Goal: Task Accomplishment & Management: Use online tool/utility

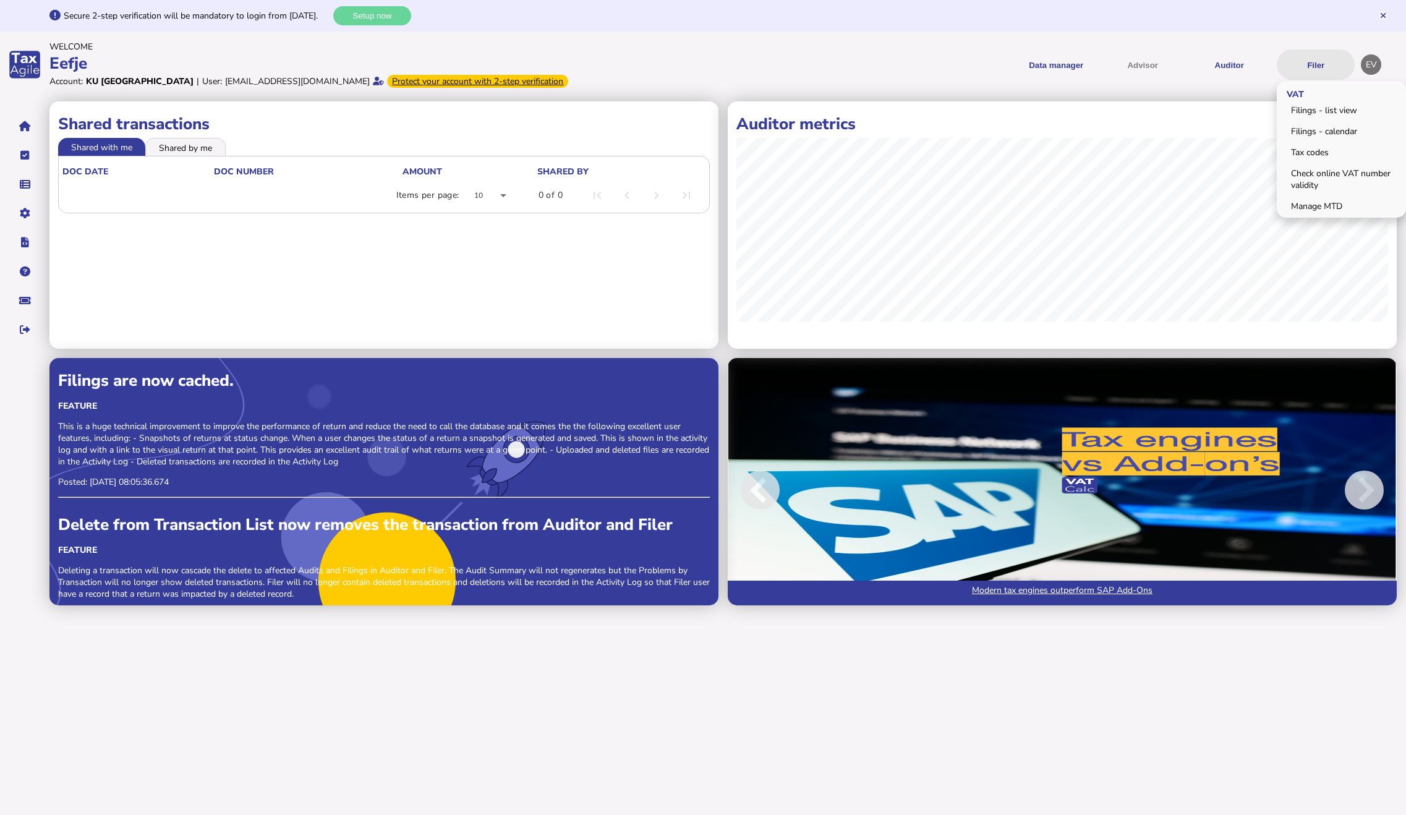
click at [1316, 58] on button "Filer" at bounding box center [1316, 64] width 78 height 30
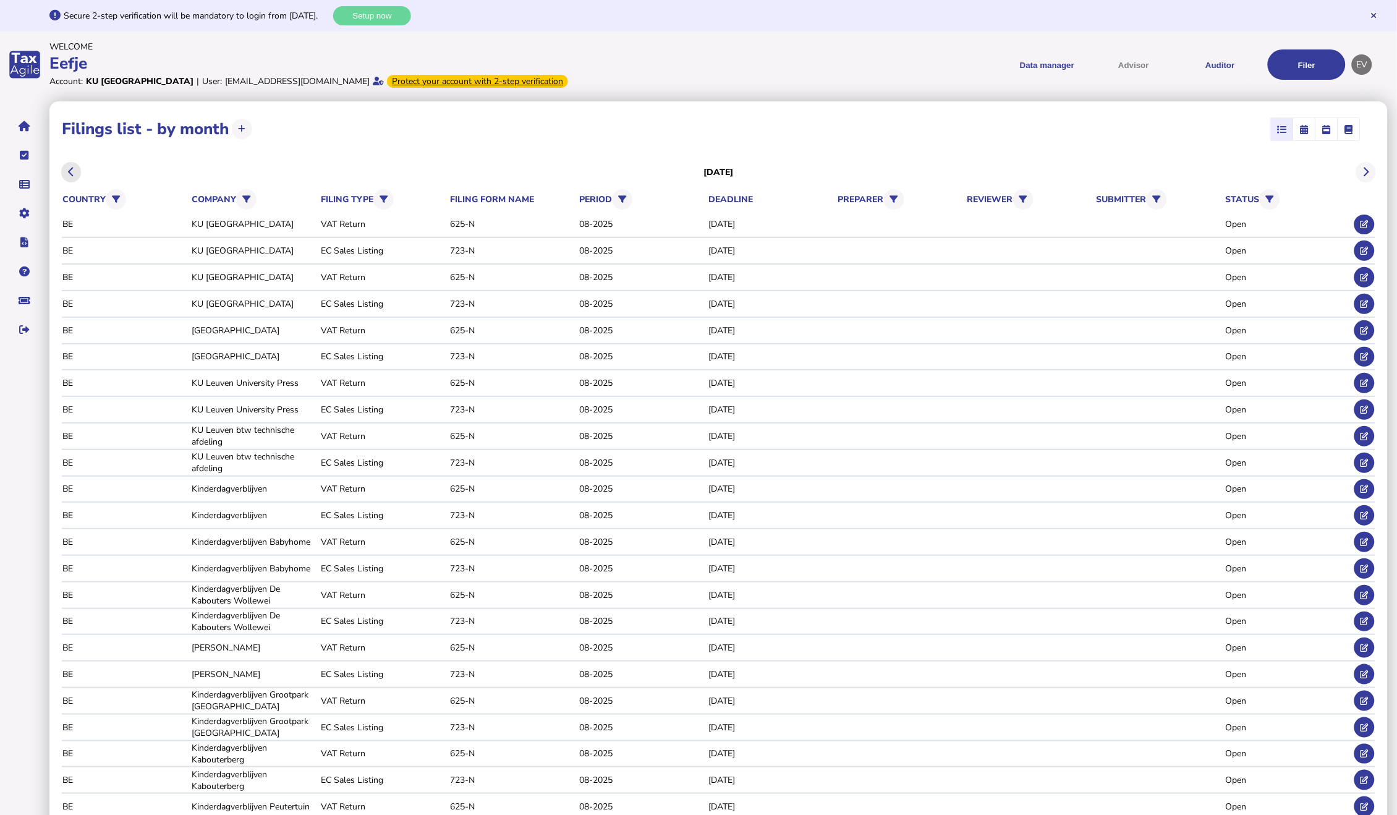
click at [69, 173] on icon at bounding box center [71, 172] width 6 height 1
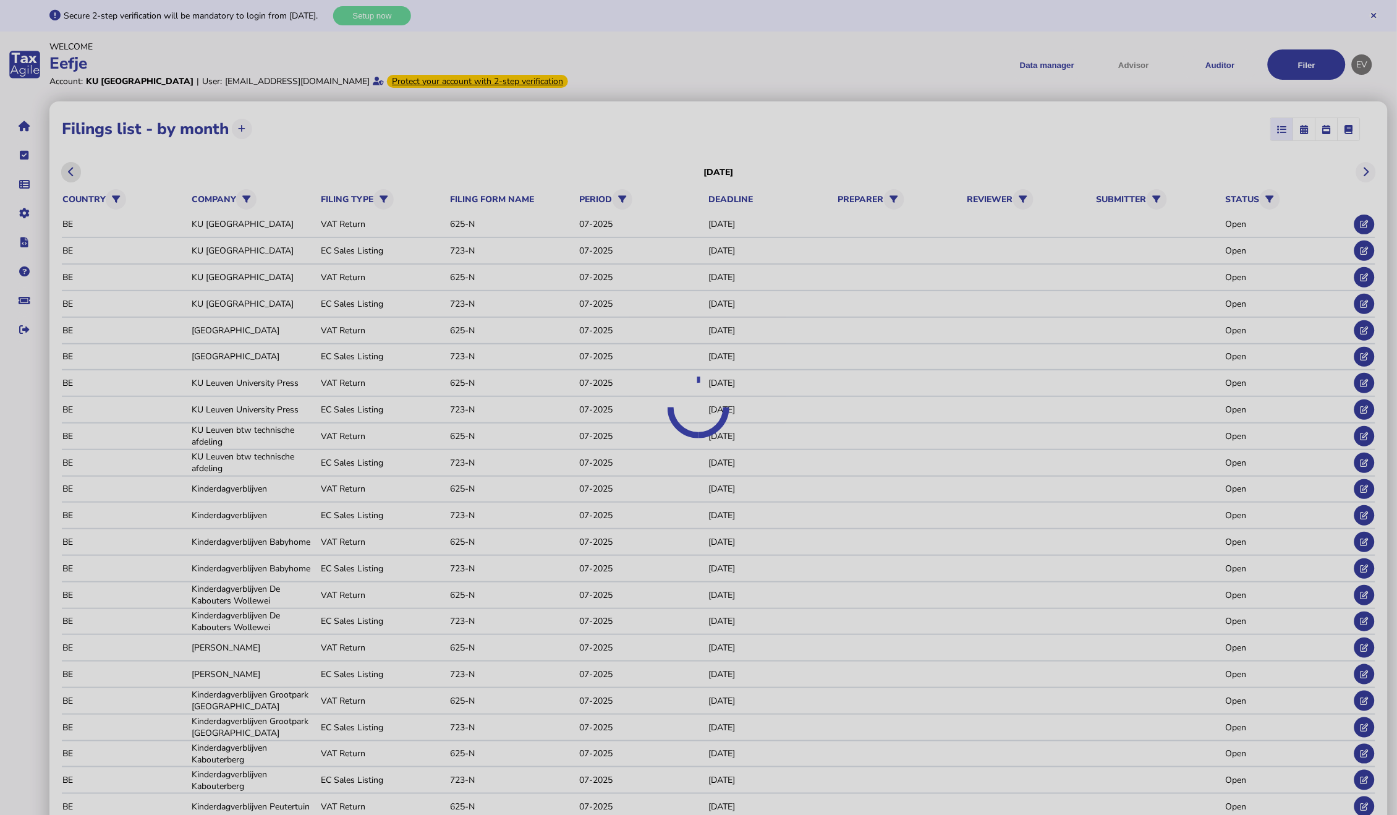
click at [69, 173] on div at bounding box center [698, 407] width 1397 height 815
click at [69, 173] on icon at bounding box center [71, 172] width 6 height 1
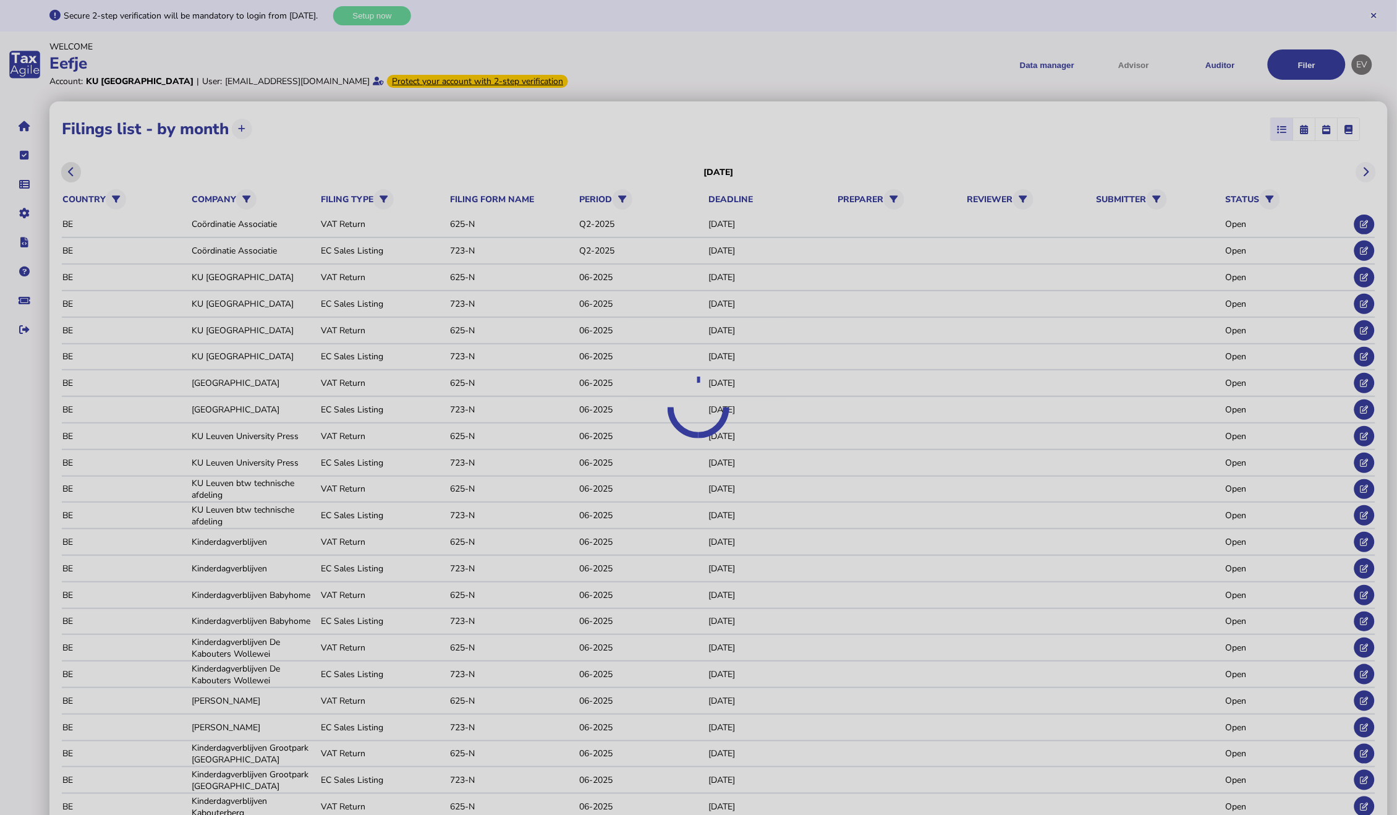
click at [69, 173] on div at bounding box center [698, 407] width 1397 height 815
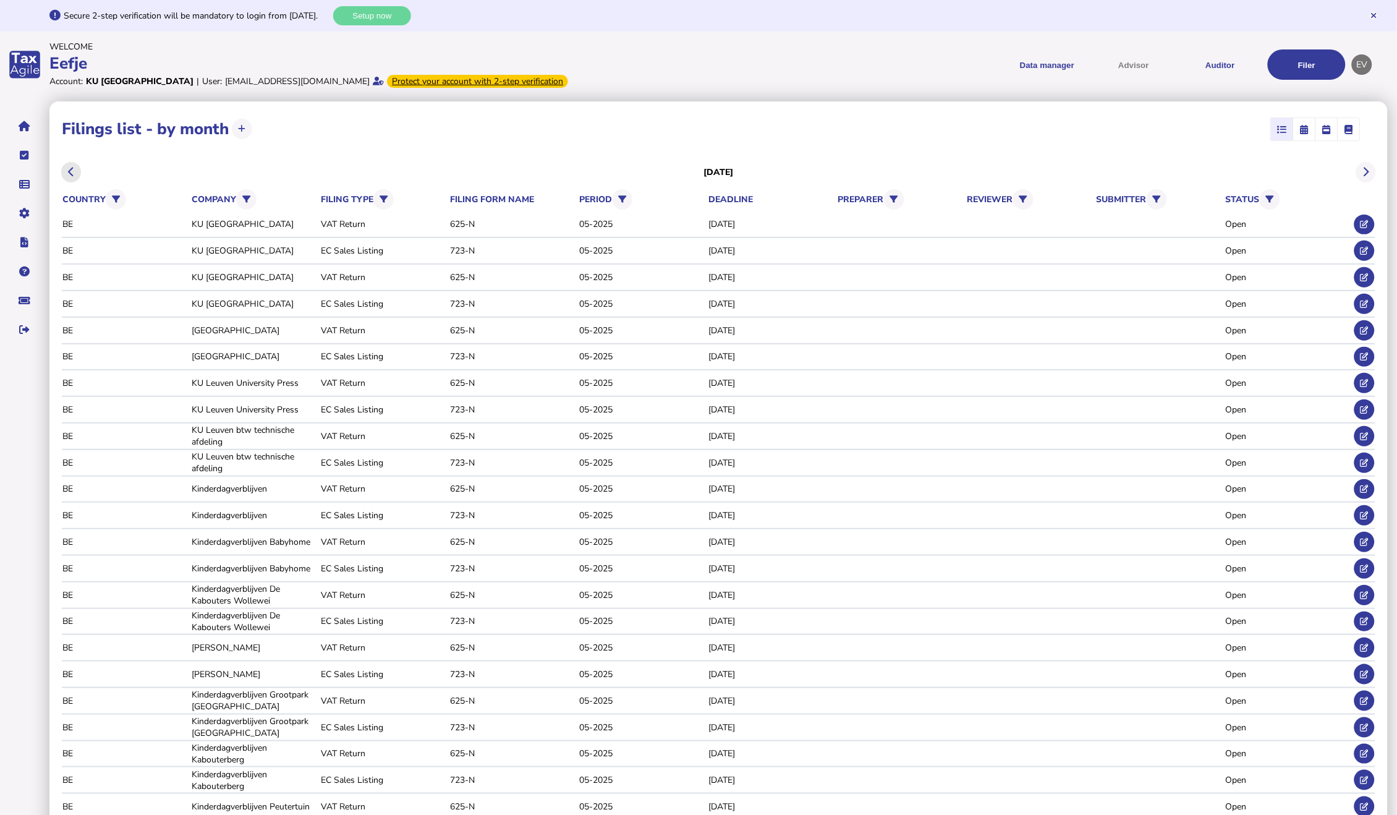
click at [69, 173] on icon at bounding box center [71, 172] width 6 height 1
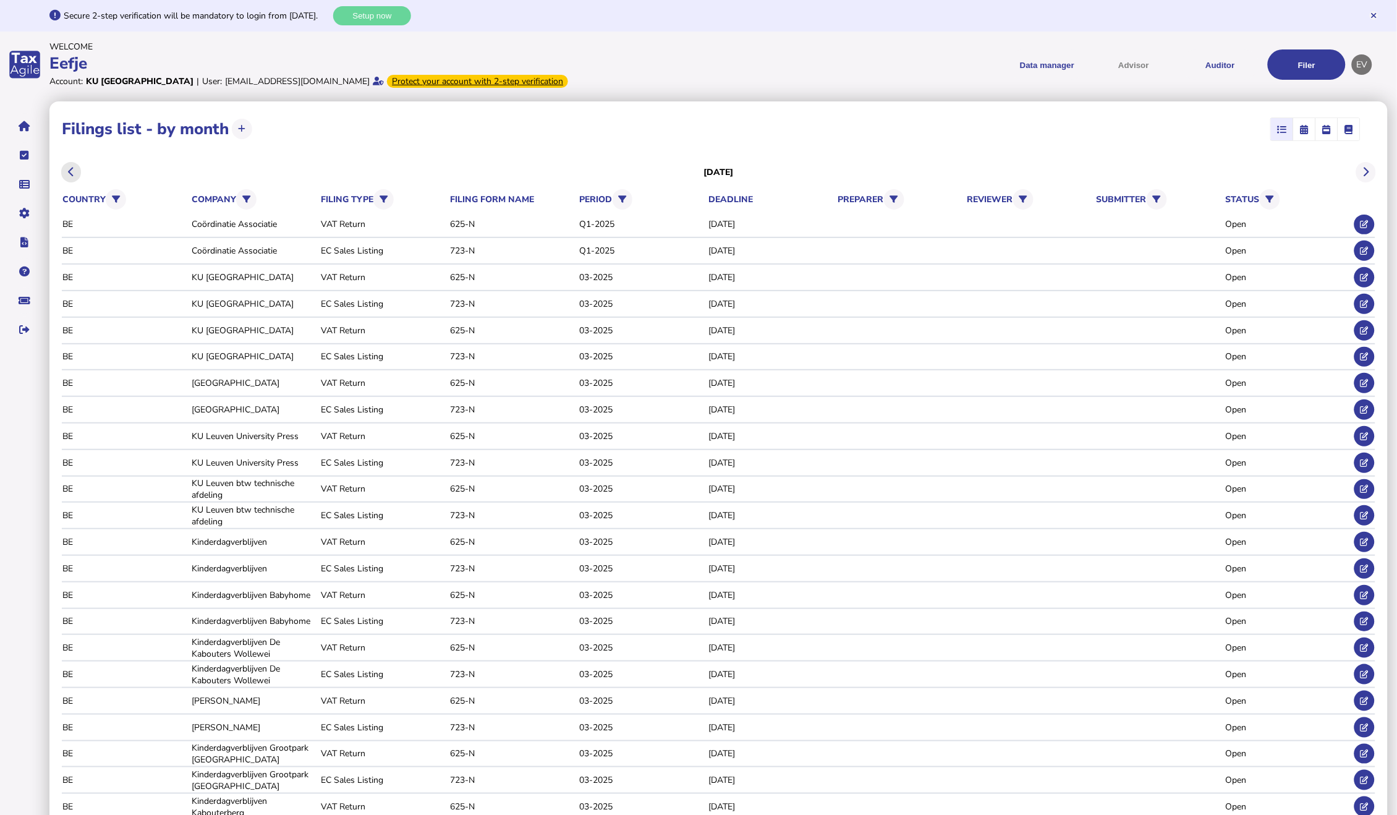
click at [69, 173] on icon at bounding box center [71, 172] width 6 height 1
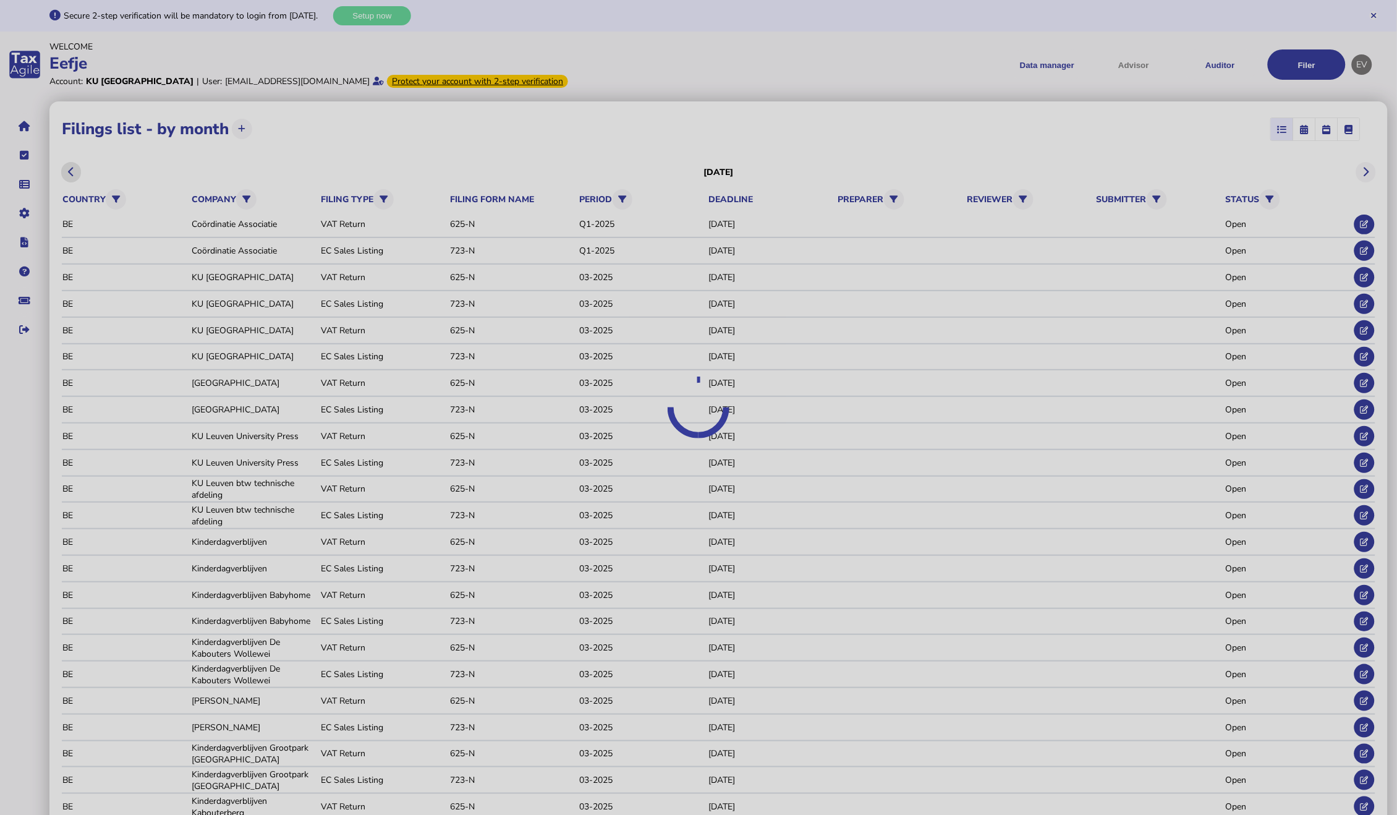
click at [69, 173] on div at bounding box center [698, 407] width 1397 height 815
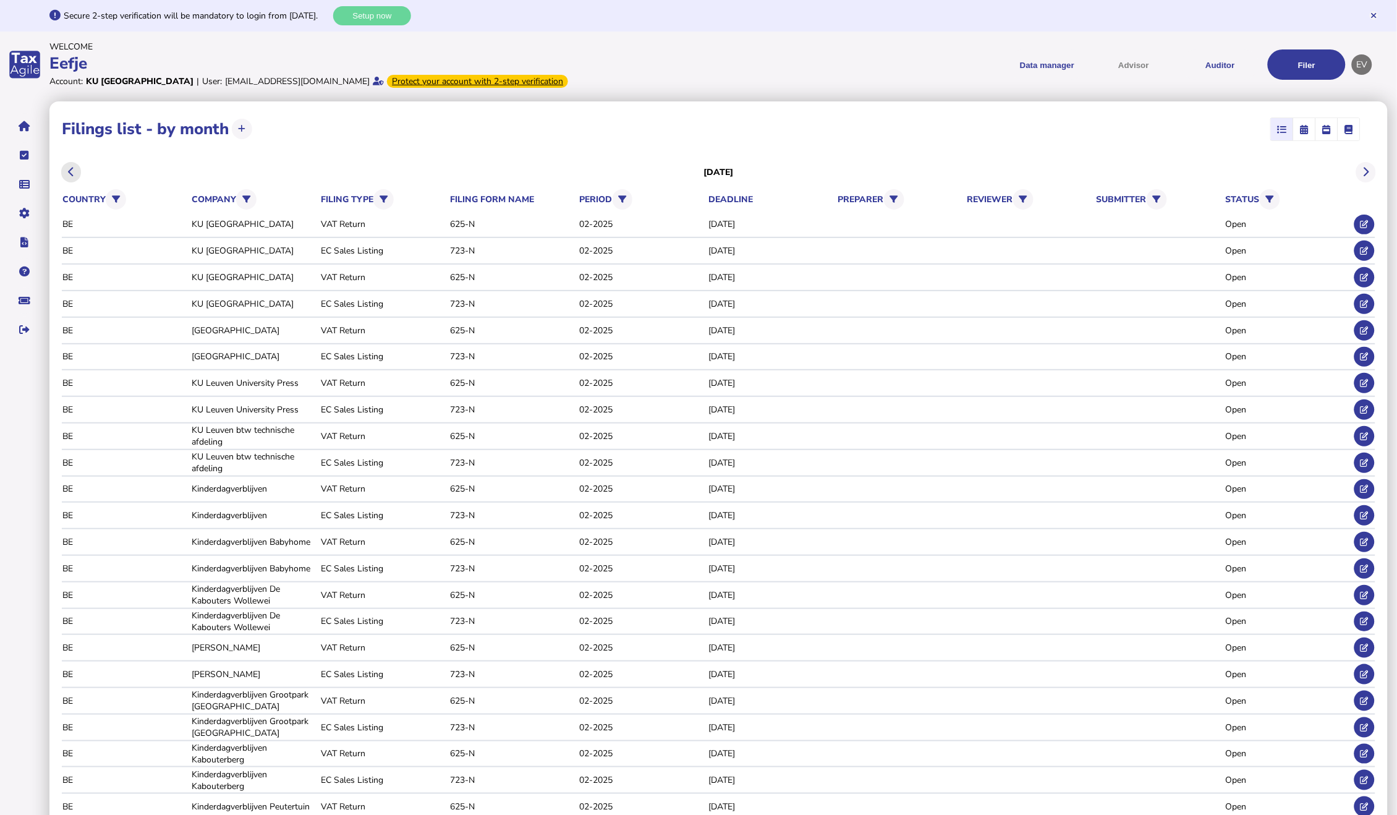
click at [69, 173] on icon at bounding box center [71, 172] width 6 height 1
click at [354, 250] on div "EC Sales Listing" at bounding box center [383, 251] width 125 height 12
click at [1363, 250] on icon at bounding box center [1365, 251] width 8 height 8
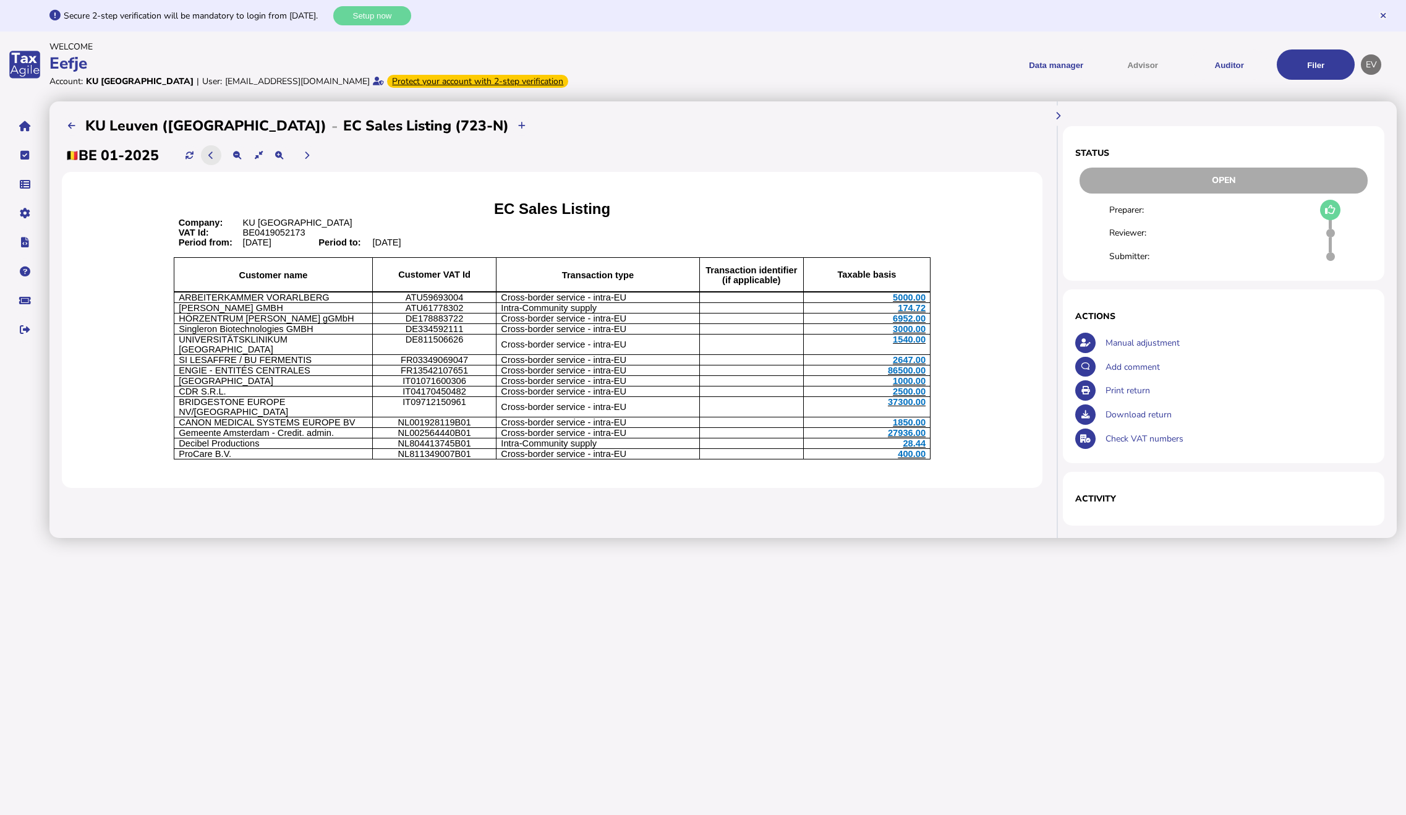
click at [212, 155] on icon at bounding box center [210, 155] width 5 height 8
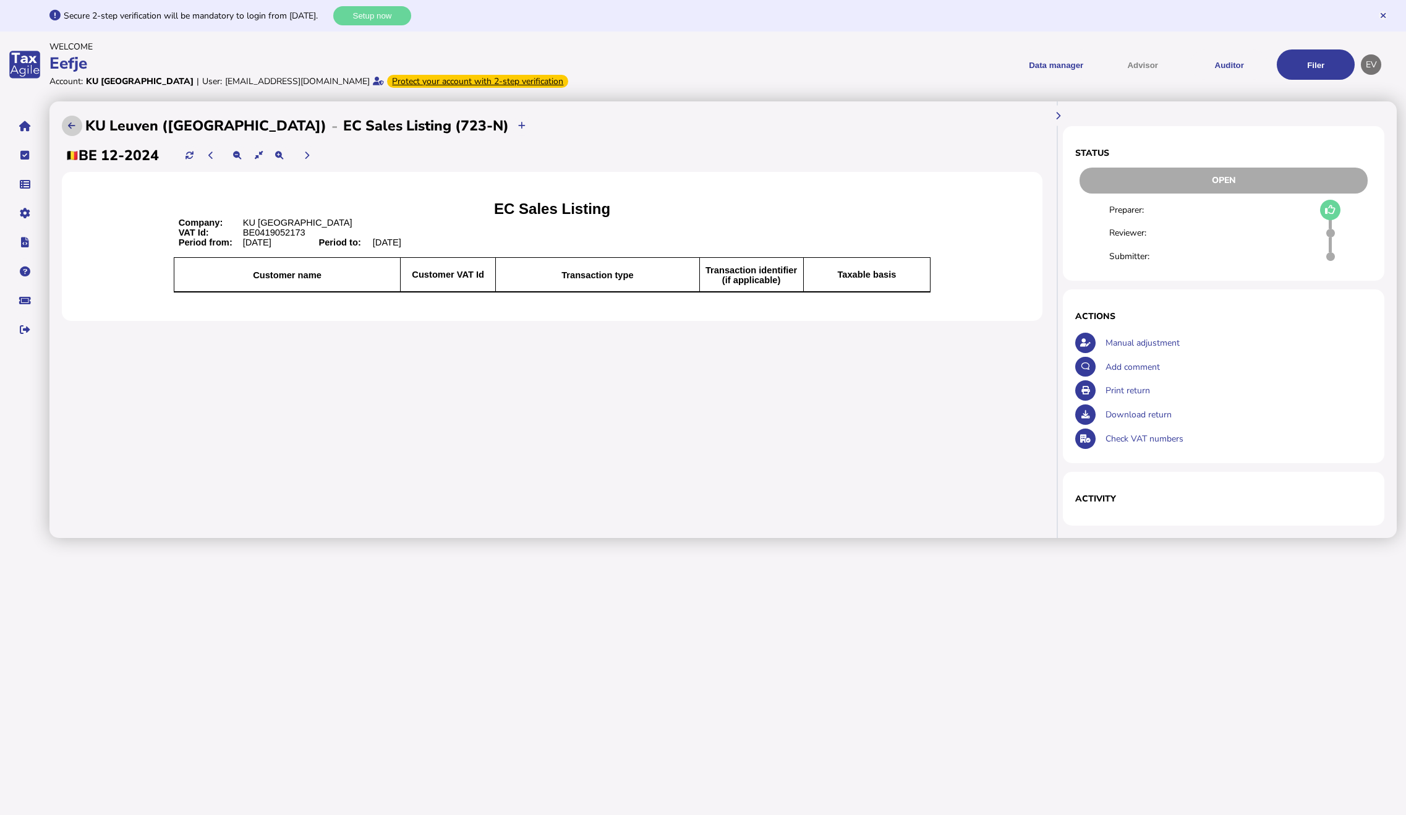
click at [67, 116] on button at bounding box center [72, 126] width 20 height 20
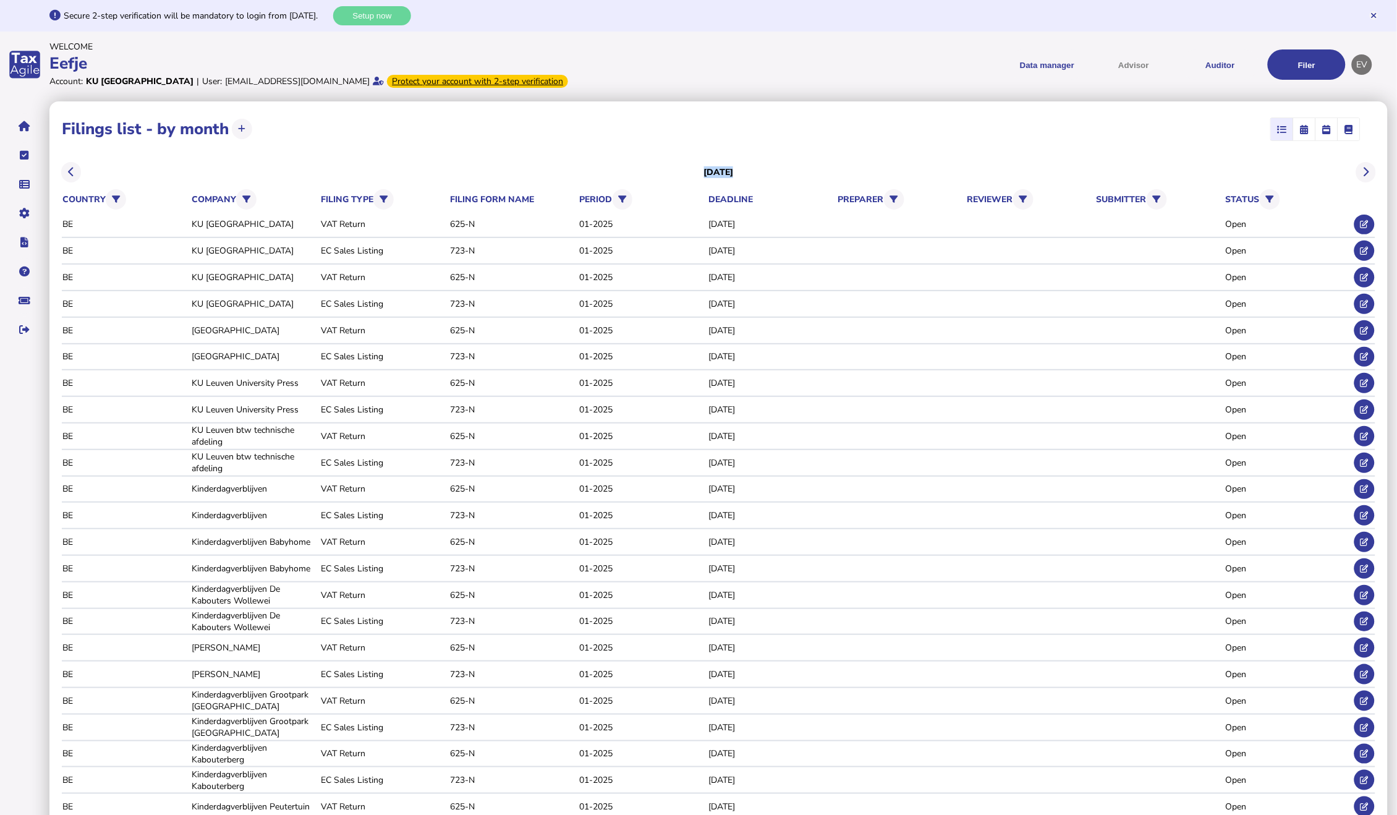
drag, startPoint x: 850, startPoint y: 130, endPoint x: 1919, endPoint y: 203, distance: 1070.9
click at [1397, 203] on html "**********" at bounding box center [698, 514] width 1397 height 1029
click at [1147, 111] on div "**********" at bounding box center [718, 564] width 1339 height 927
click at [281, 119] on div "**********" at bounding box center [719, 129] width 1314 height 31
drag, startPoint x: 359, startPoint y: 227, endPoint x: 488, endPoint y: 237, distance: 129.6
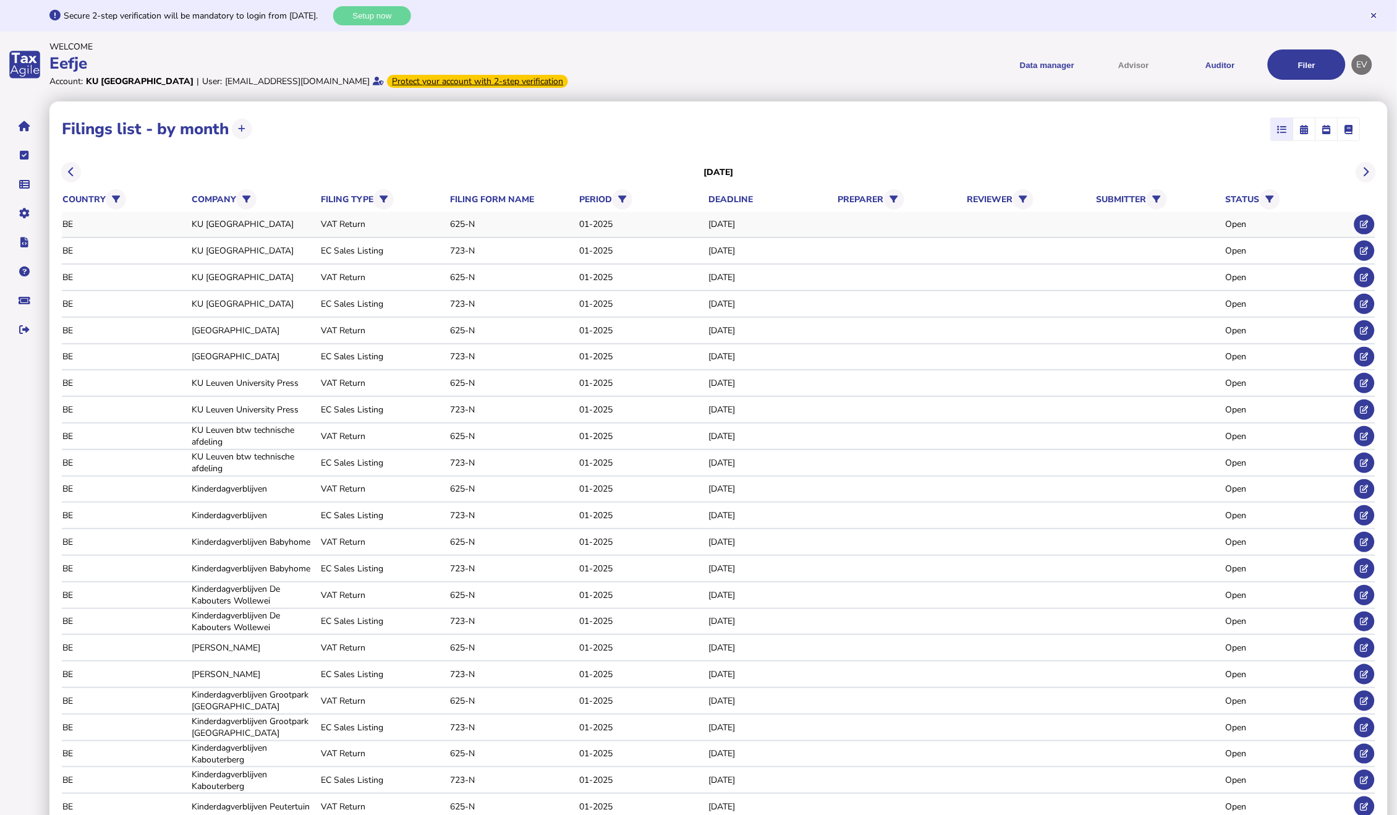
click at [359, 227] on div "VAT Return" at bounding box center [383, 224] width 125 height 12
click at [1367, 224] on icon at bounding box center [1365, 224] width 8 height 8
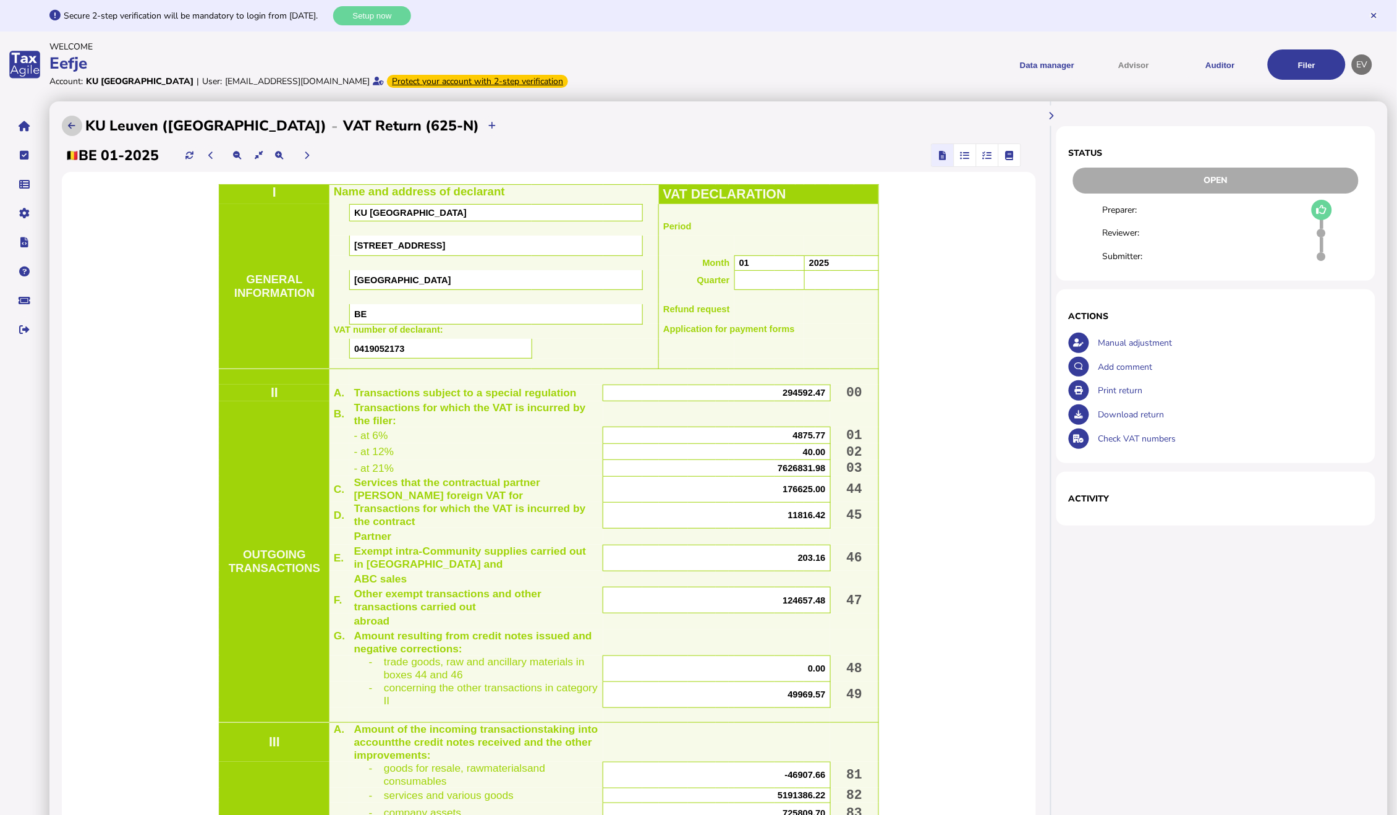
click at [75, 123] on icon at bounding box center [71, 126] width 7 height 8
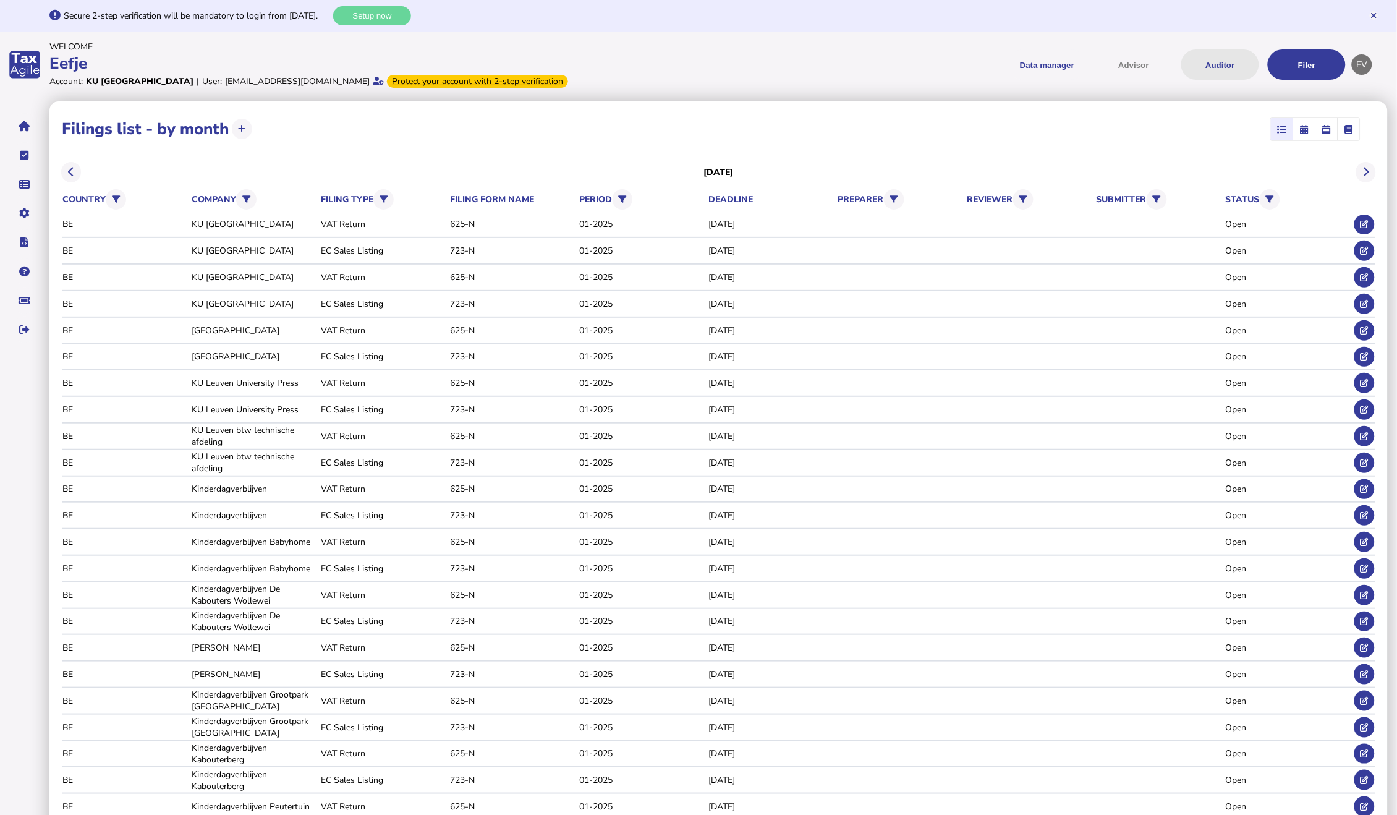
click at [1226, 59] on button "Auditor" at bounding box center [1221, 64] width 78 height 30
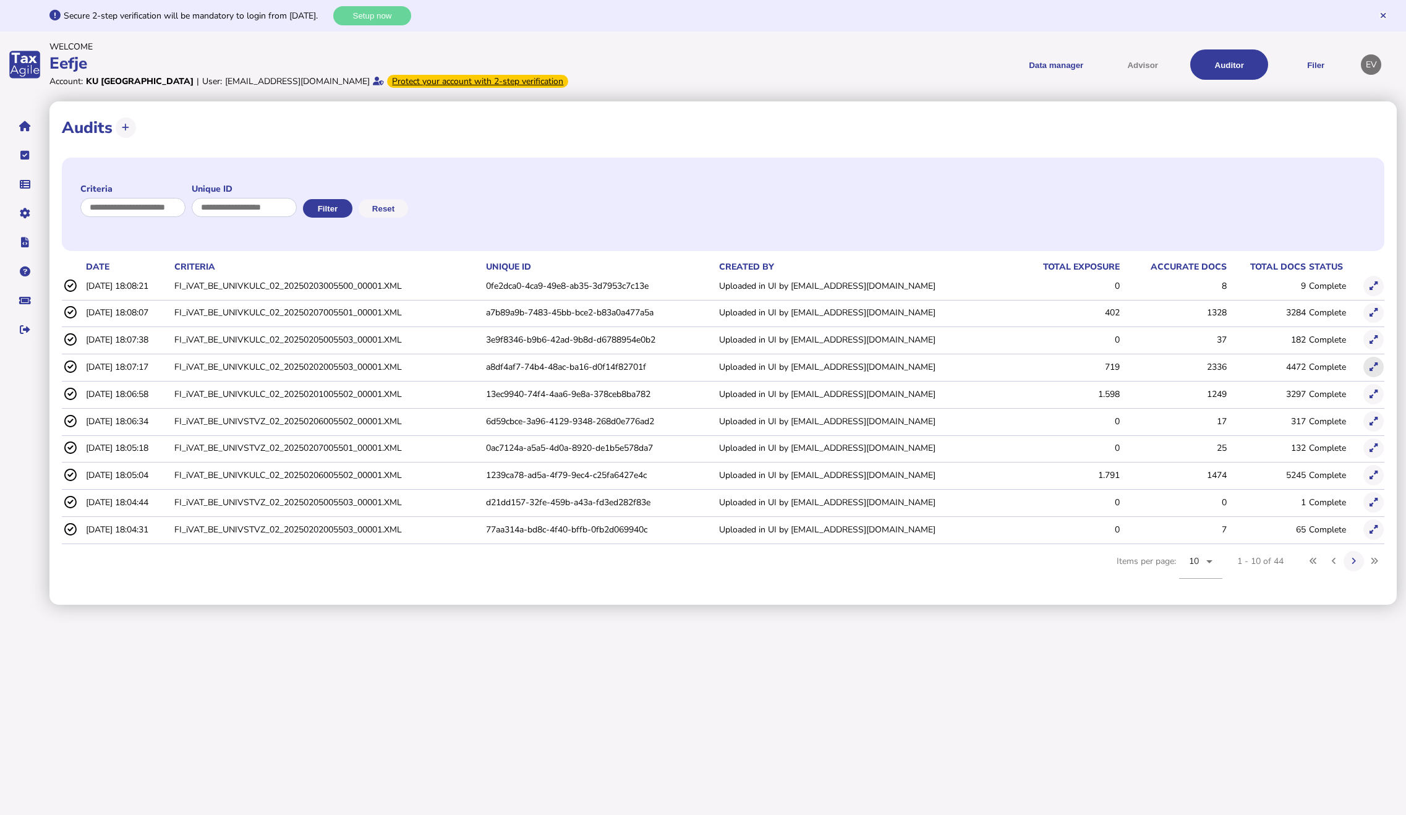
click at [1376, 367] on icon at bounding box center [1374, 367] width 8 height 8
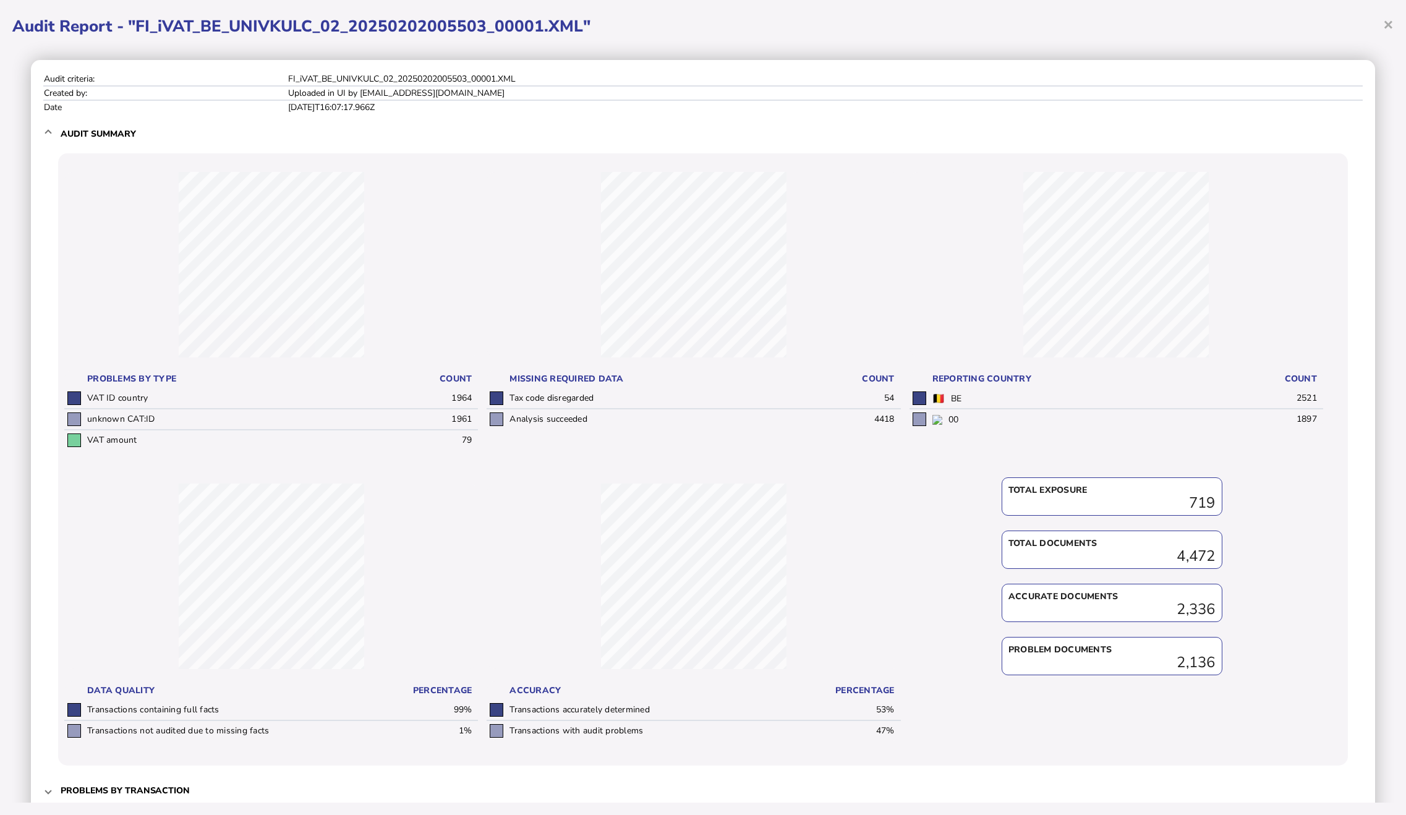
click at [574, 401] on td "Tax code disregarded" at bounding box center [667, 398] width 323 height 20
click at [136, 430] on td "VAT amount" at bounding box center [245, 440] width 323 height 20
click at [169, 414] on td "unknown CAT:ID" at bounding box center [245, 419] width 323 height 21
drag, startPoint x: 124, startPoint y: 419, endPoint x: 184, endPoint y: 419, distance: 60.6
click at [184, 419] on td "unknown CAT:ID" at bounding box center [245, 419] width 323 height 21
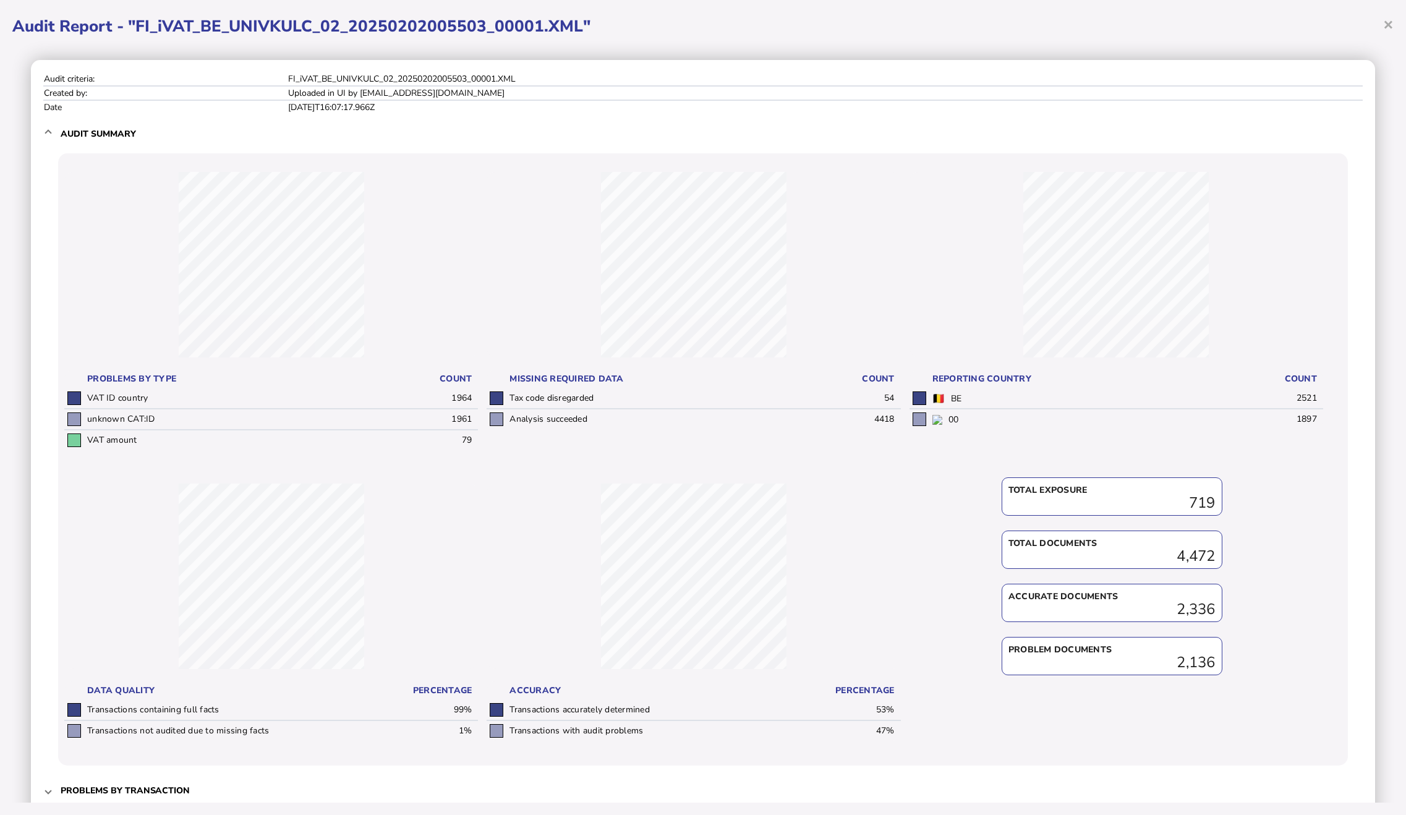
drag, startPoint x: 184, startPoint y: 419, endPoint x: 181, endPoint y: 458, distance: 39.1
click at [181, 458] on div "Problems by type Count VAT ID country 1964 unknown CAT:ID 1961 VAT amount 79" at bounding box center [271, 311] width 414 height 303
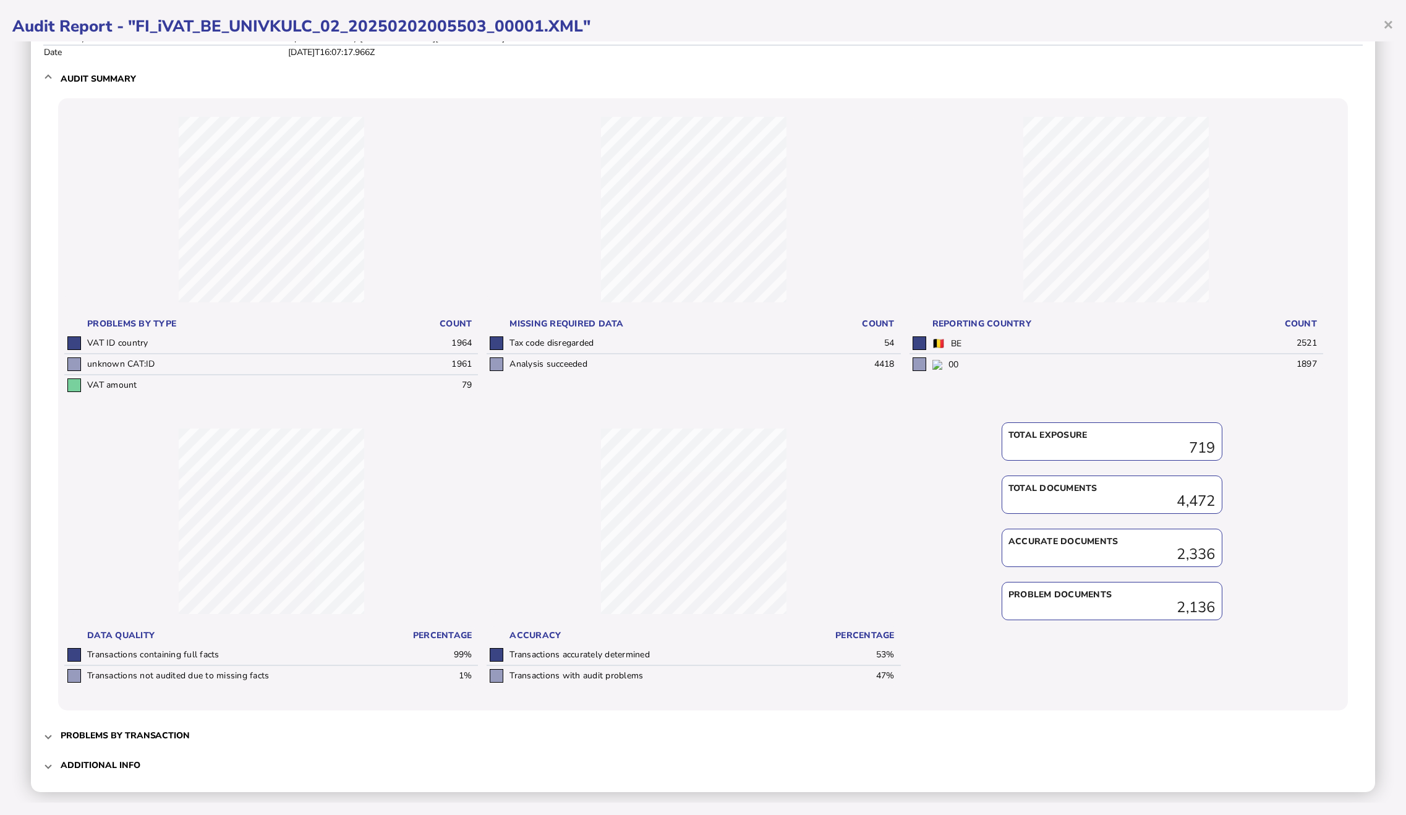
scroll to position [62, 0]
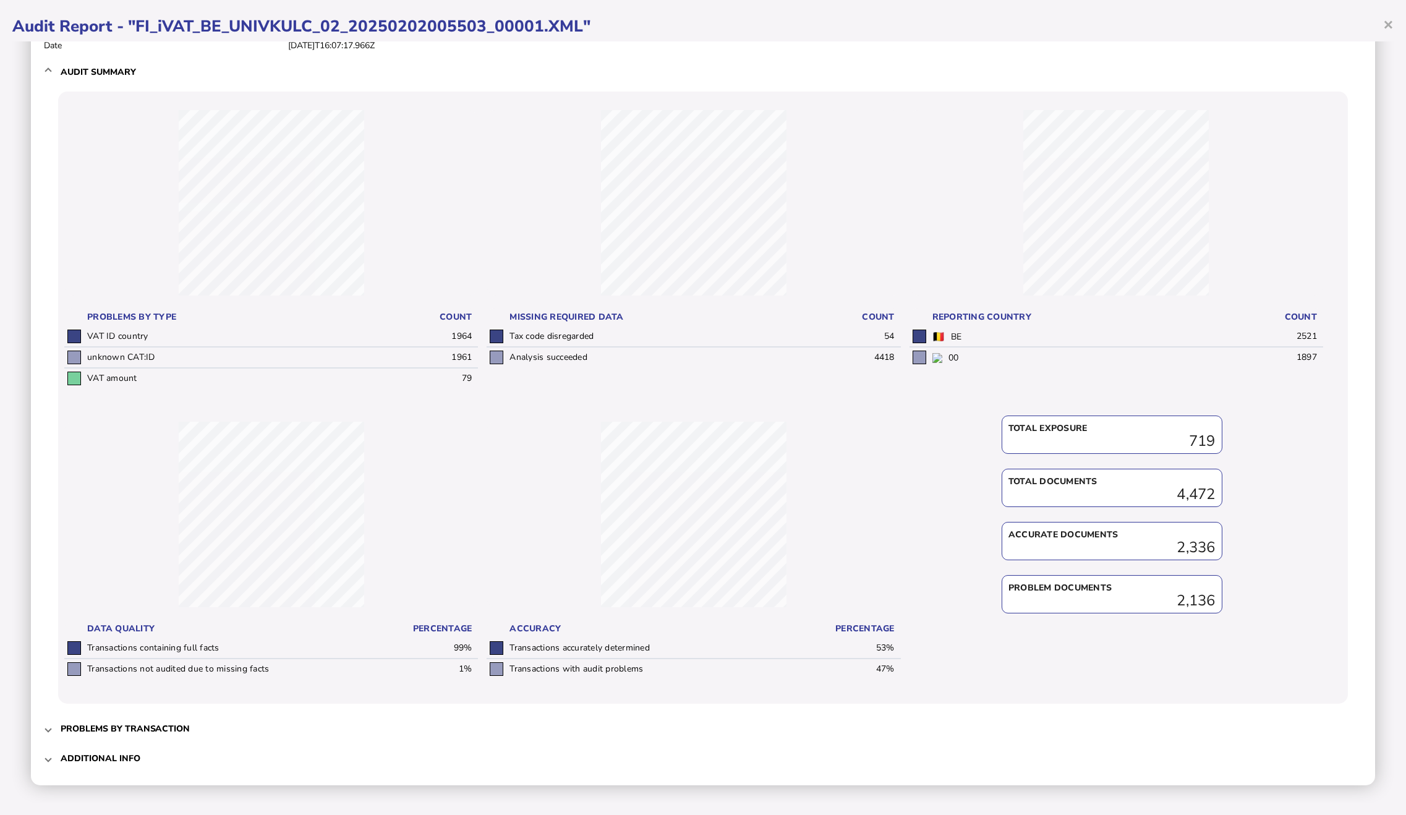
click at [46, 732] on span at bounding box center [48, 729] width 5 height 12
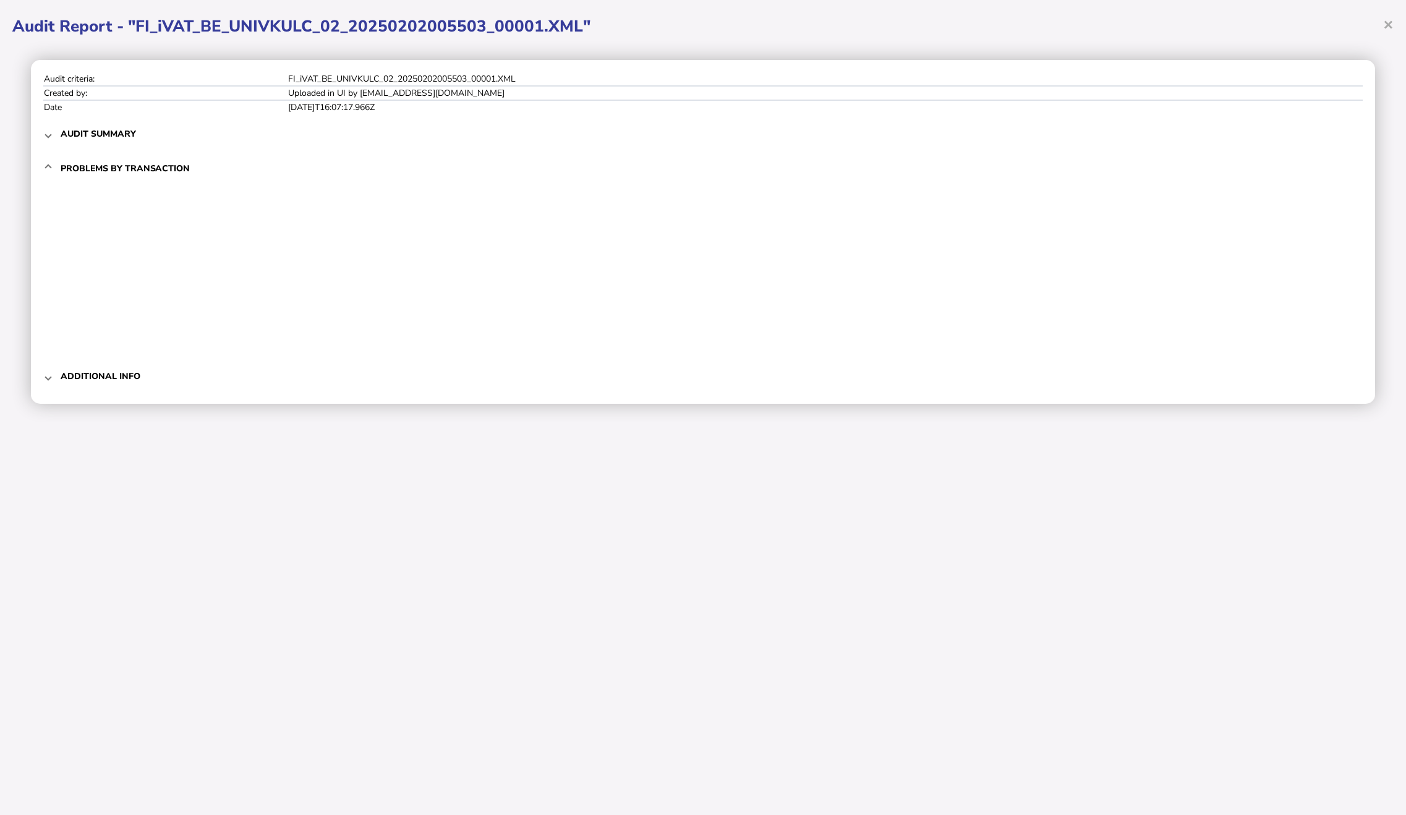
scroll to position [0, 0]
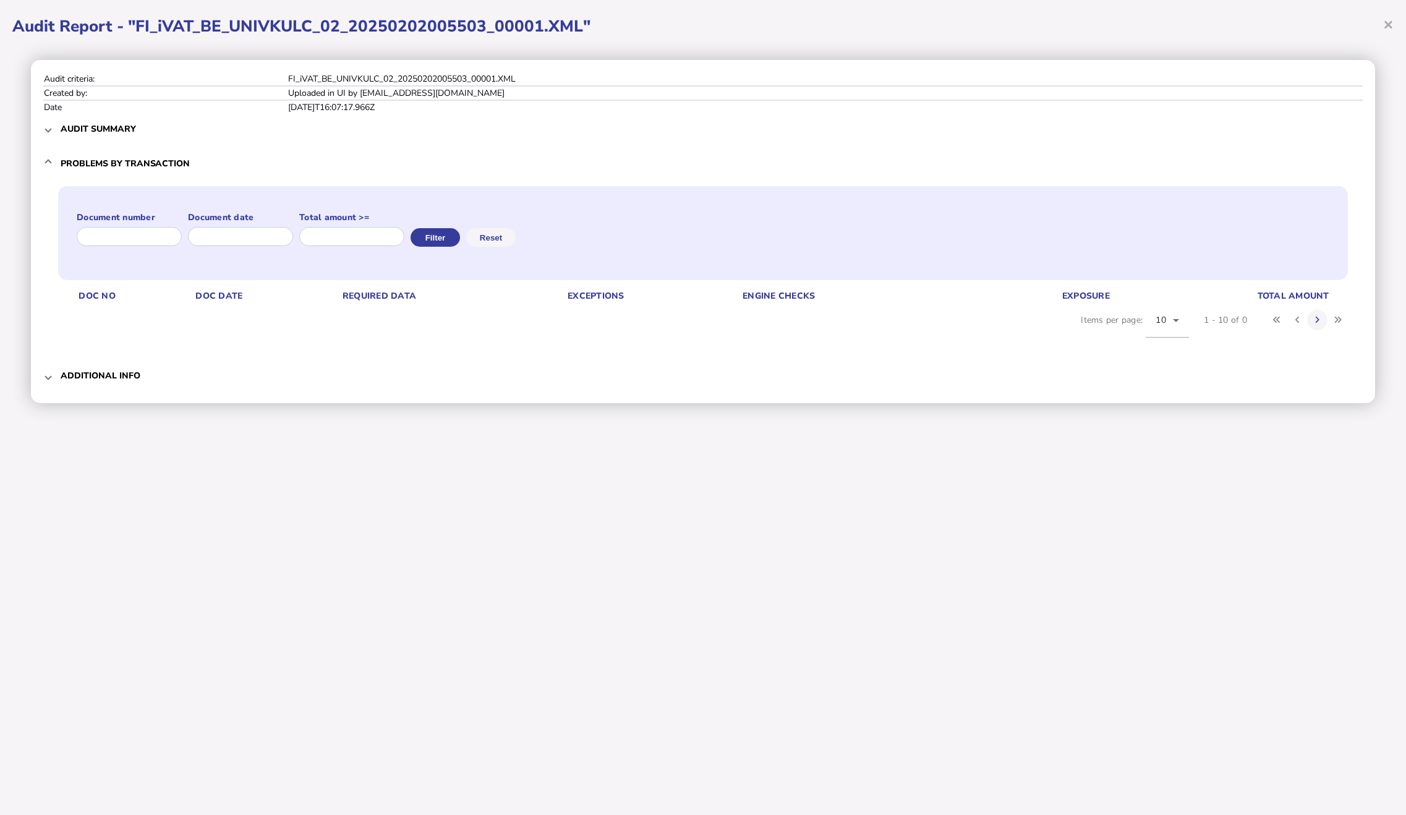
click at [47, 378] on span at bounding box center [48, 376] width 5 height 12
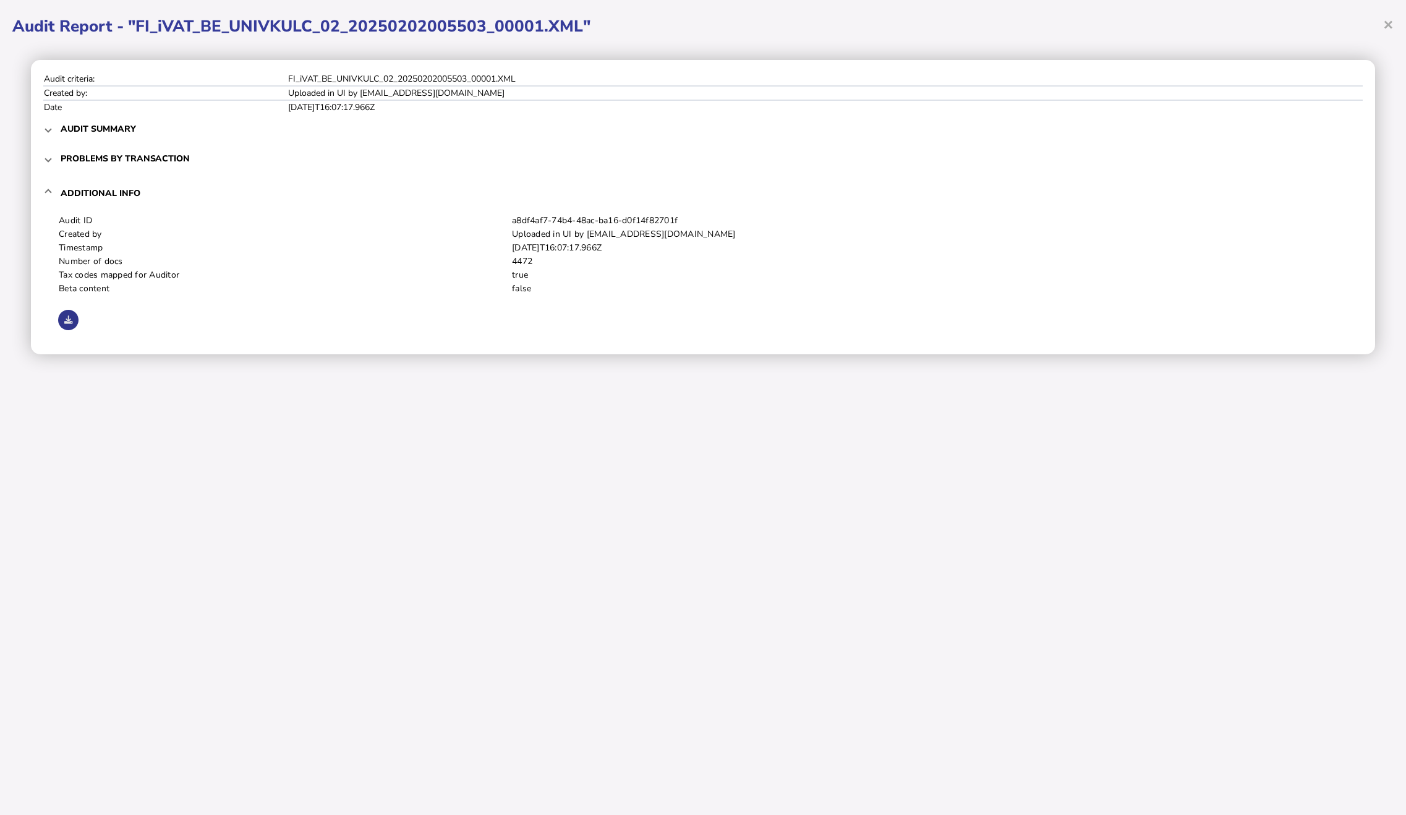
click at [67, 325] on button at bounding box center [68, 320] width 20 height 20
click at [421, 200] on span "Additional info" at bounding box center [704, 193] width 1287 height 29
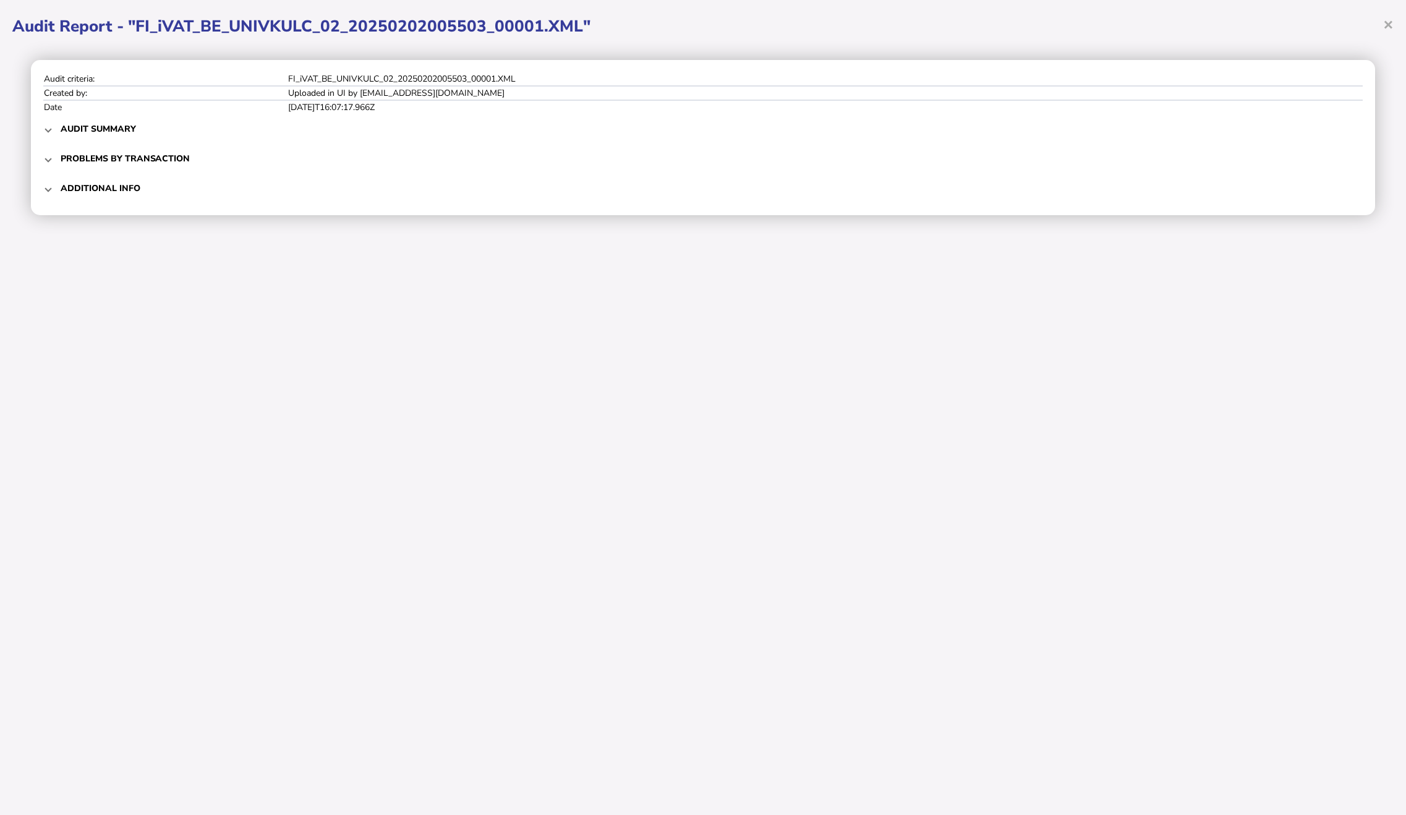
click at [615, 317] on div "× Audit Report - "FI_iVAT_BE_UNIVKULC_02_20250202005503_00001.XML" Audit criter…" at bounding box center [703, 407] width 1406 height 815
click at [91, 126] on h3 "Audit summary" at bounding box center [98, 129] width 75 height 12
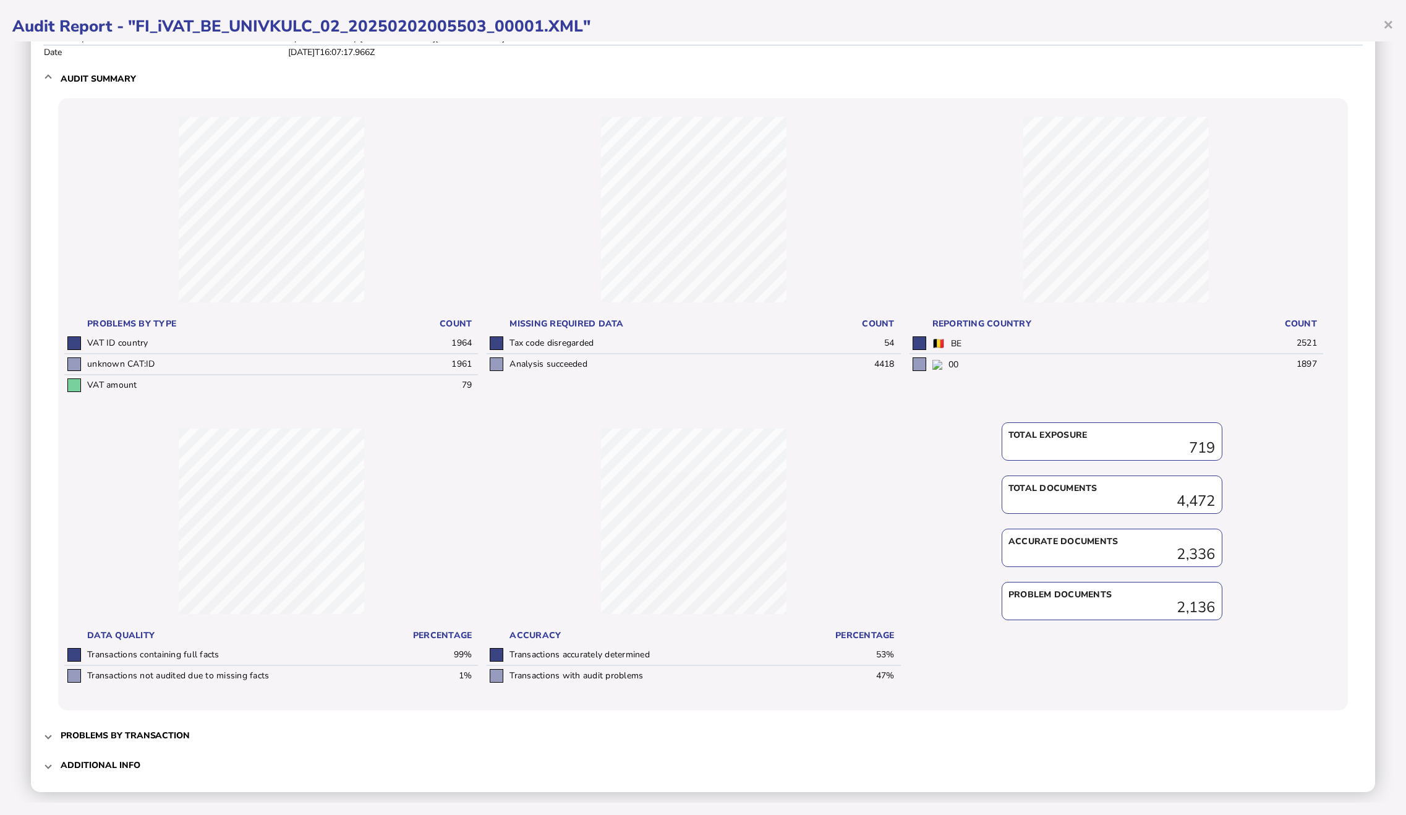
scroll to position [62, 0]
